Goal: Navigation & Orientation: Find specific page/section

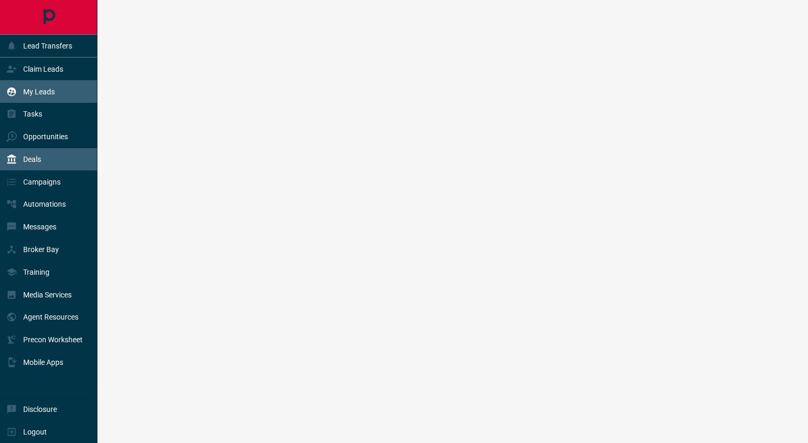
click at [34, 162] on p "Deals" at bounding box center [32, 159] width 18 height 8
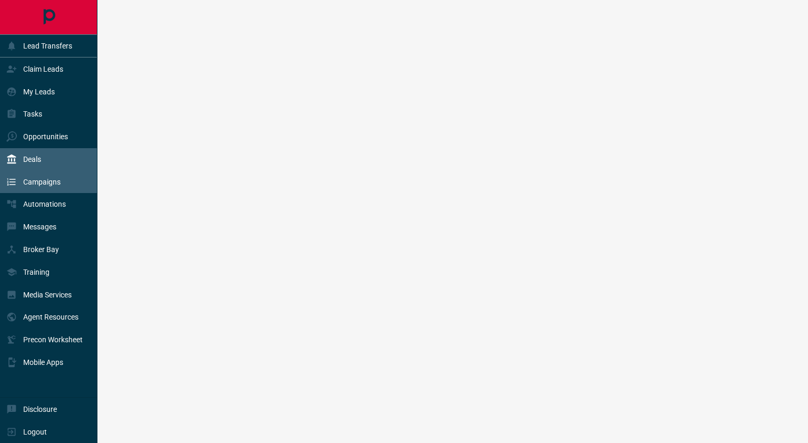
click at [42, 181] on p "Campaigns" at bounding box center [41, 182] width 37 height 8
click at [34, 163] on div "Deals" at bounding box center [23, 159] width 35 height 17
